Goal: Task Accomplishment & Management: Complete application form

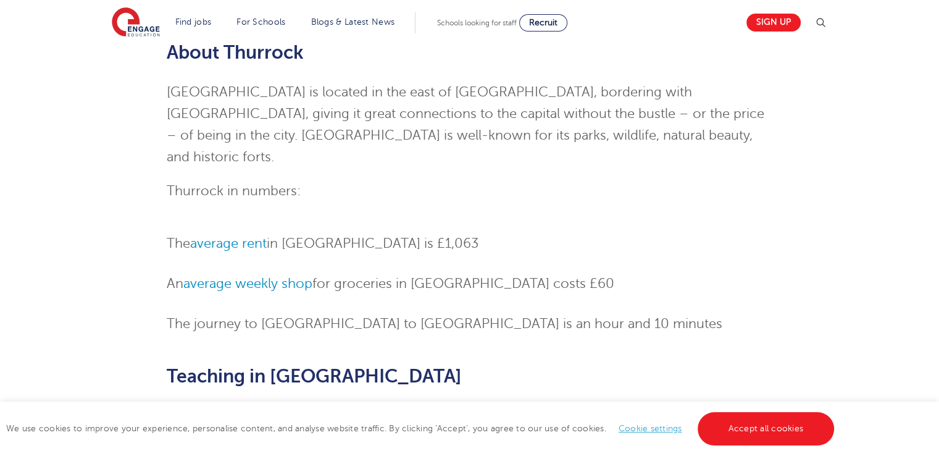
scroll to position [185, 0]
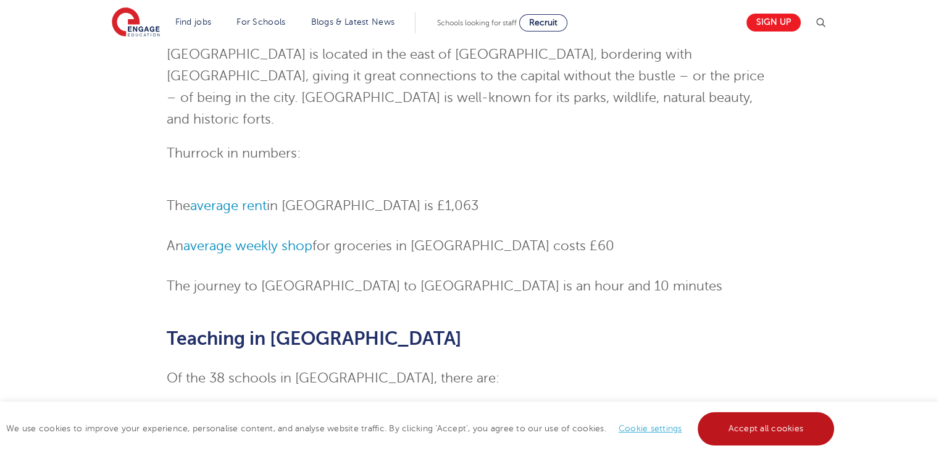
click at [771, 424] on link "Accept all cookies" at bounding box center [766, 428] width 137 height 33
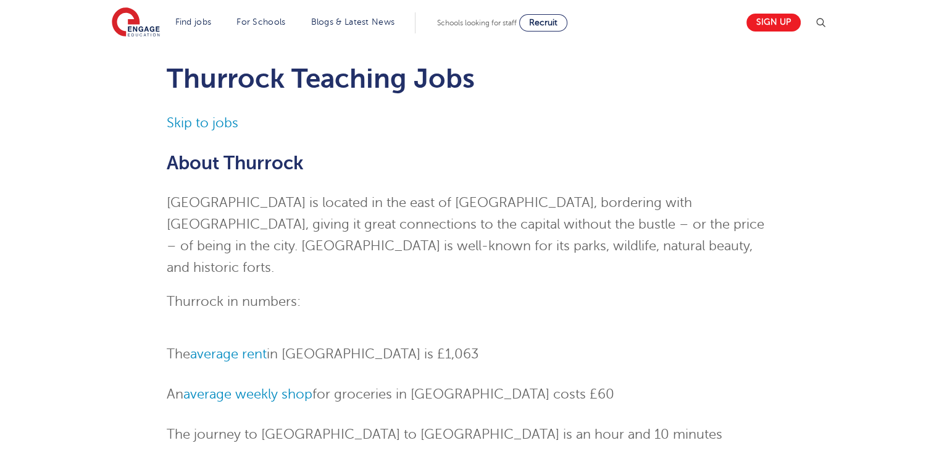
scroll to position [0, 0]
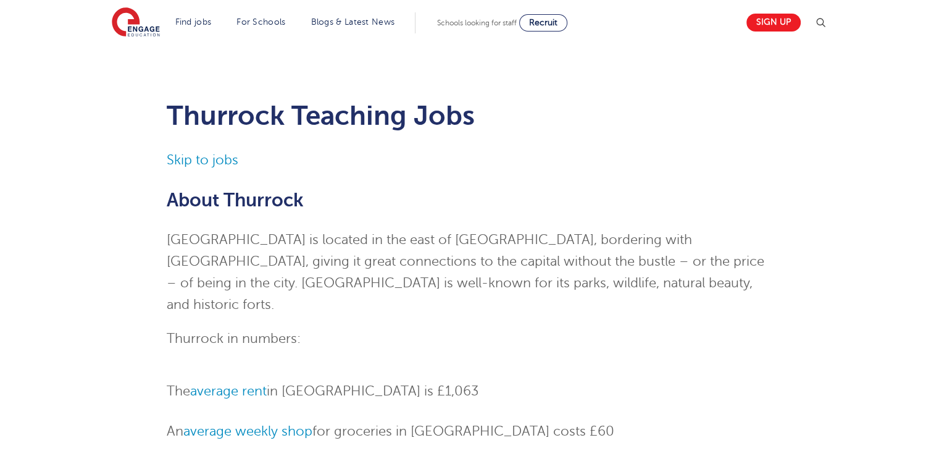
click at [538, 396] on ol "The average rent in [GEOGRAPHIC_DATA] is £1,063 An average weekly shop for groc…" at bounding box center [470, 431] width 606 height 102
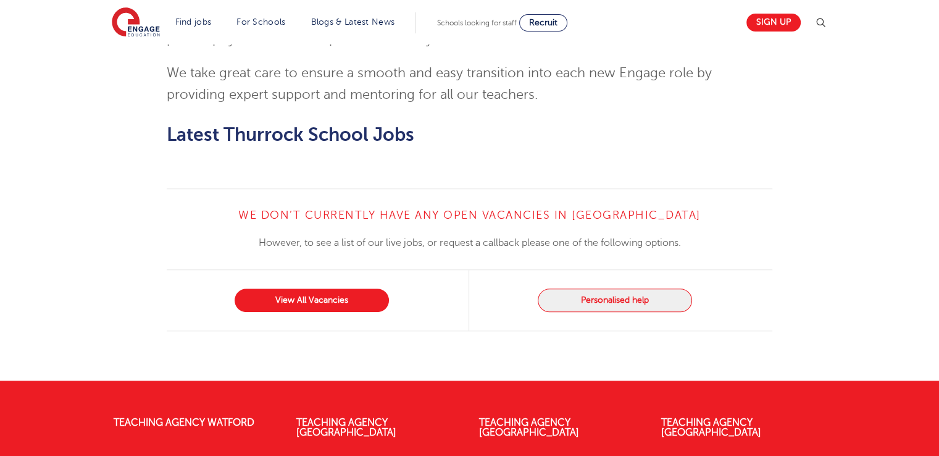
scroll to position [988, 0]
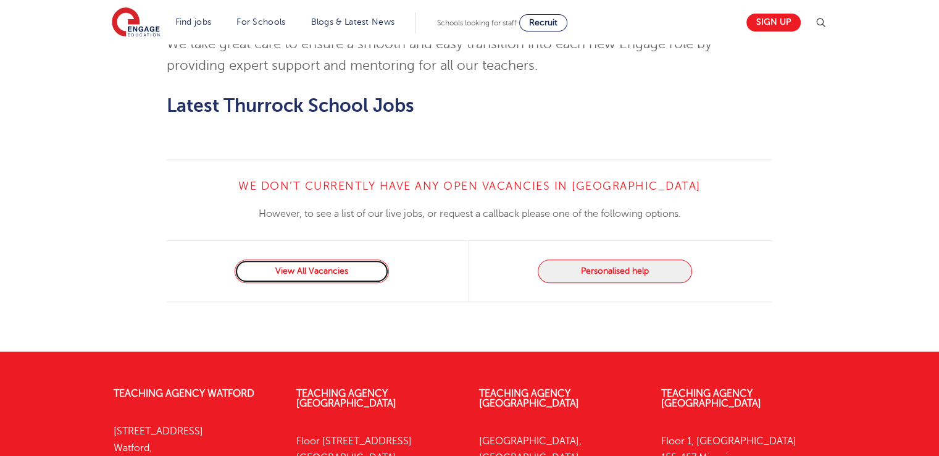
click at [358, 259] on link "View All Vacancies" at bounding box center [312, 270] width 154 height 23
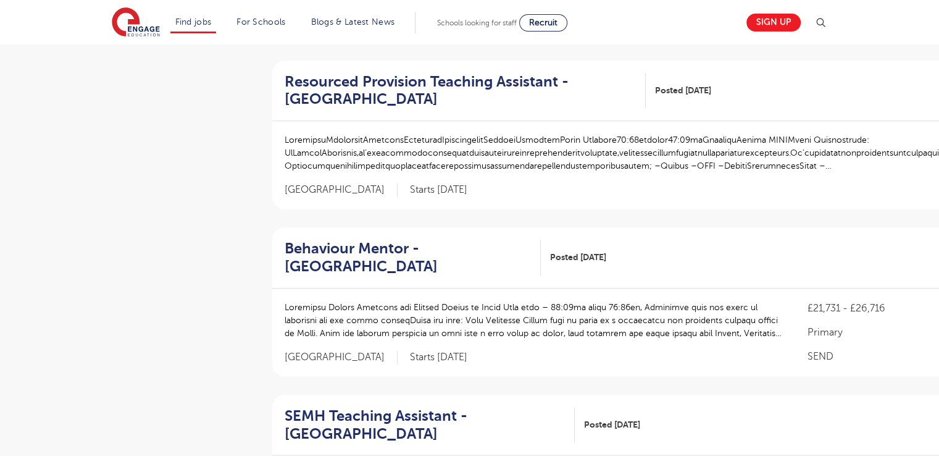
scroll to position [803, 0]
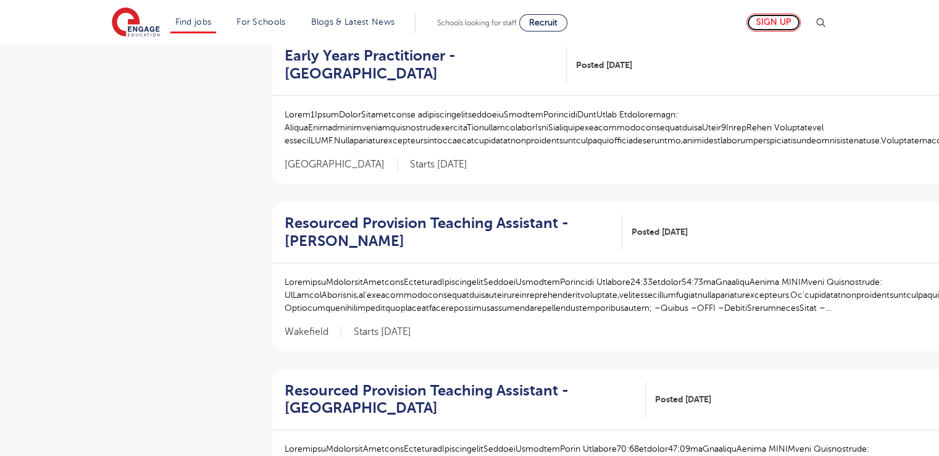
click at [784, 17] on link "Sign up" at bounding box center [774, 23] width 54 height 18
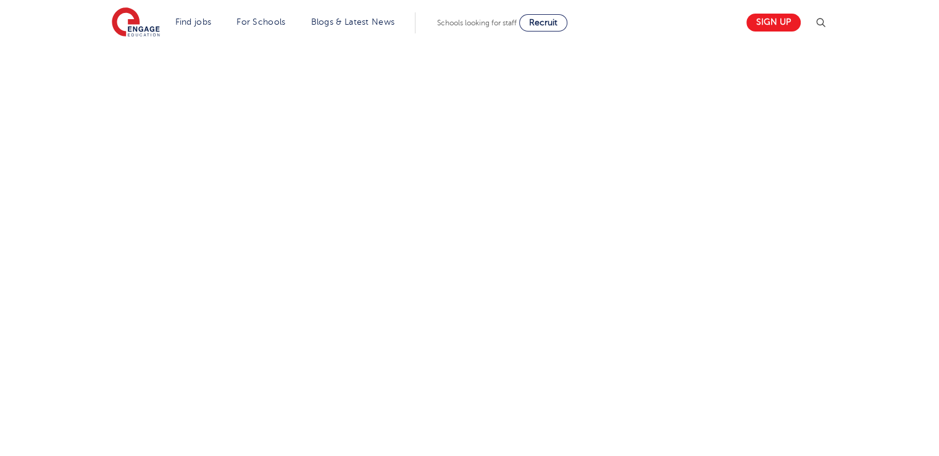
scroll to position [455, 0]
